Goal: Task Accomplishment & Management: Manage account settings

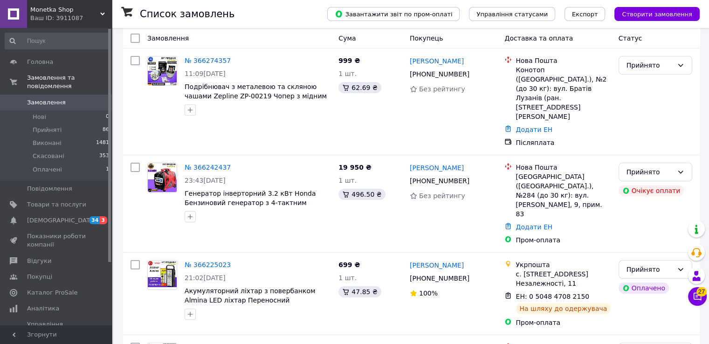
scroll to position [145, 0]
click at [0, 335] on span "Згорнути" at bounding box center [56, 334] width 112 height 19
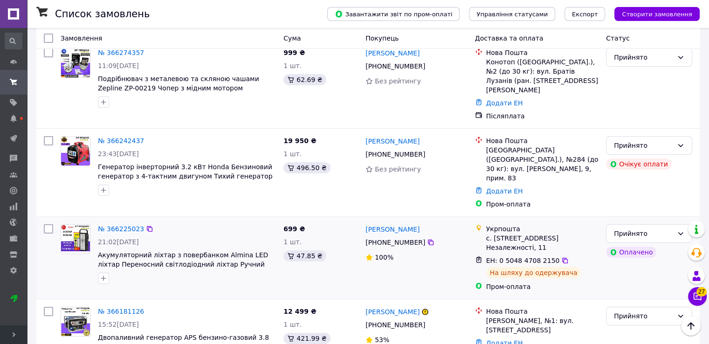
scroll to position [0, 0]
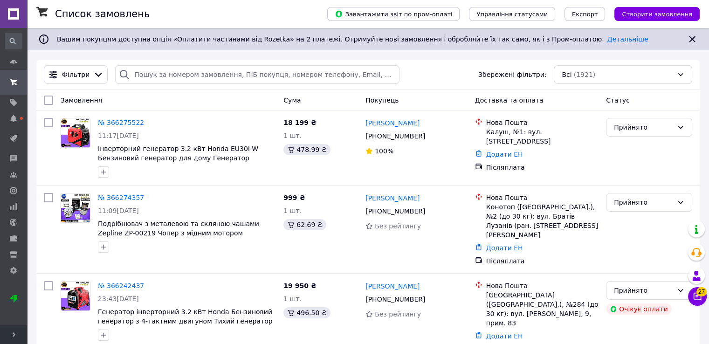
click at [2, 32] on div "Головна Замовлення та повідомлення Замовлення та повідомлення Замовлення Нові 0…" at bounding box center [13, 176] width 27 height 297
click at [14, 60] on use at bounding box center [13, 62] width 7 height 4
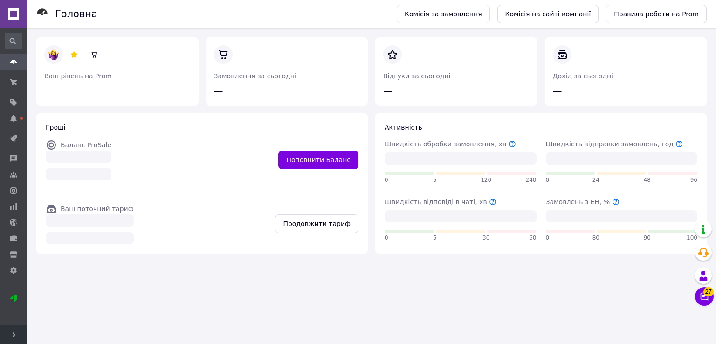
drag, startPoint x: 25, startPoint y: 6, endPoint x: 37, endPoint y: 10, distance: 12.7
click at [37, 10] on div "Monetka Shop Ваш ID: 3911087 Сайт Monetka Shop Кабінет покупця Перевірити стан …" at bounding box center [358, 186] width 716 height 373
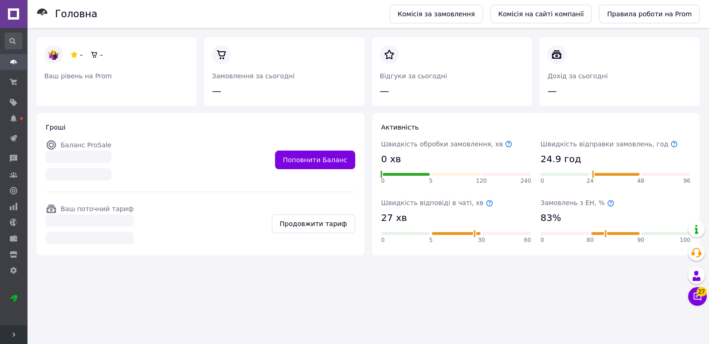
click at [12, 9] on link at bounding box center [13, 14] width 27 height 28
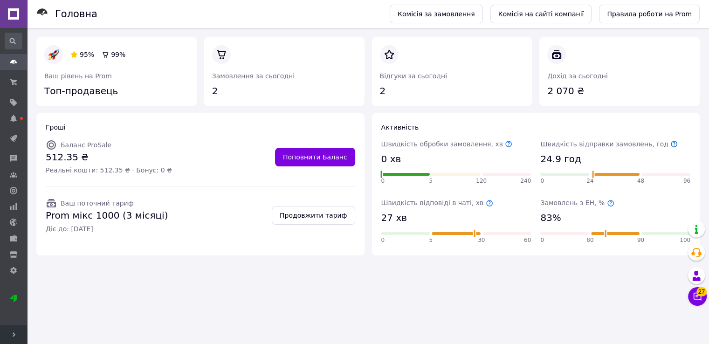
click at [10, 40] on use at bounding box center [13, 41] width 6 height 6
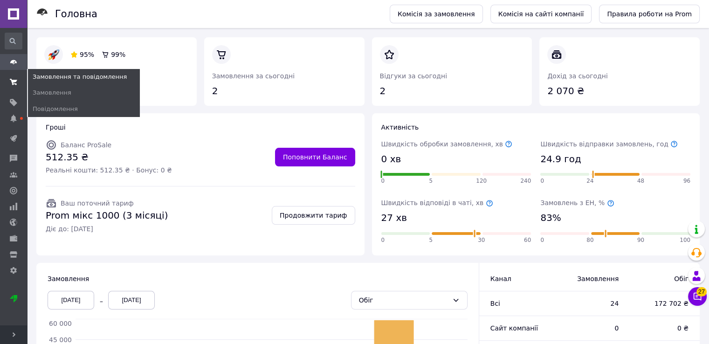
click at [13, 75] on span at bounding box center [13, 82] width 27 height 17
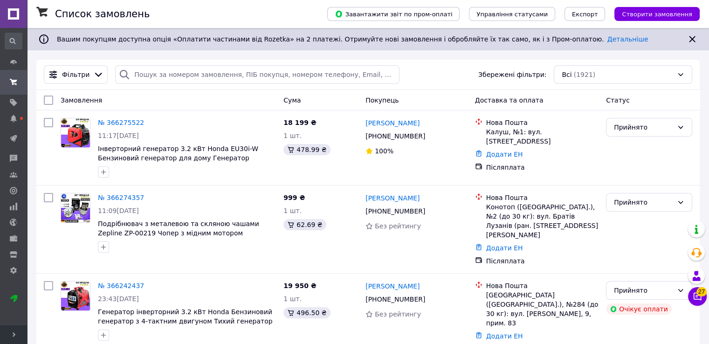
click at [13, 335] on use at bounding box center [14, 334] width 3 height 5
